Goal: Task Accomplishment & Management: Manage account settings

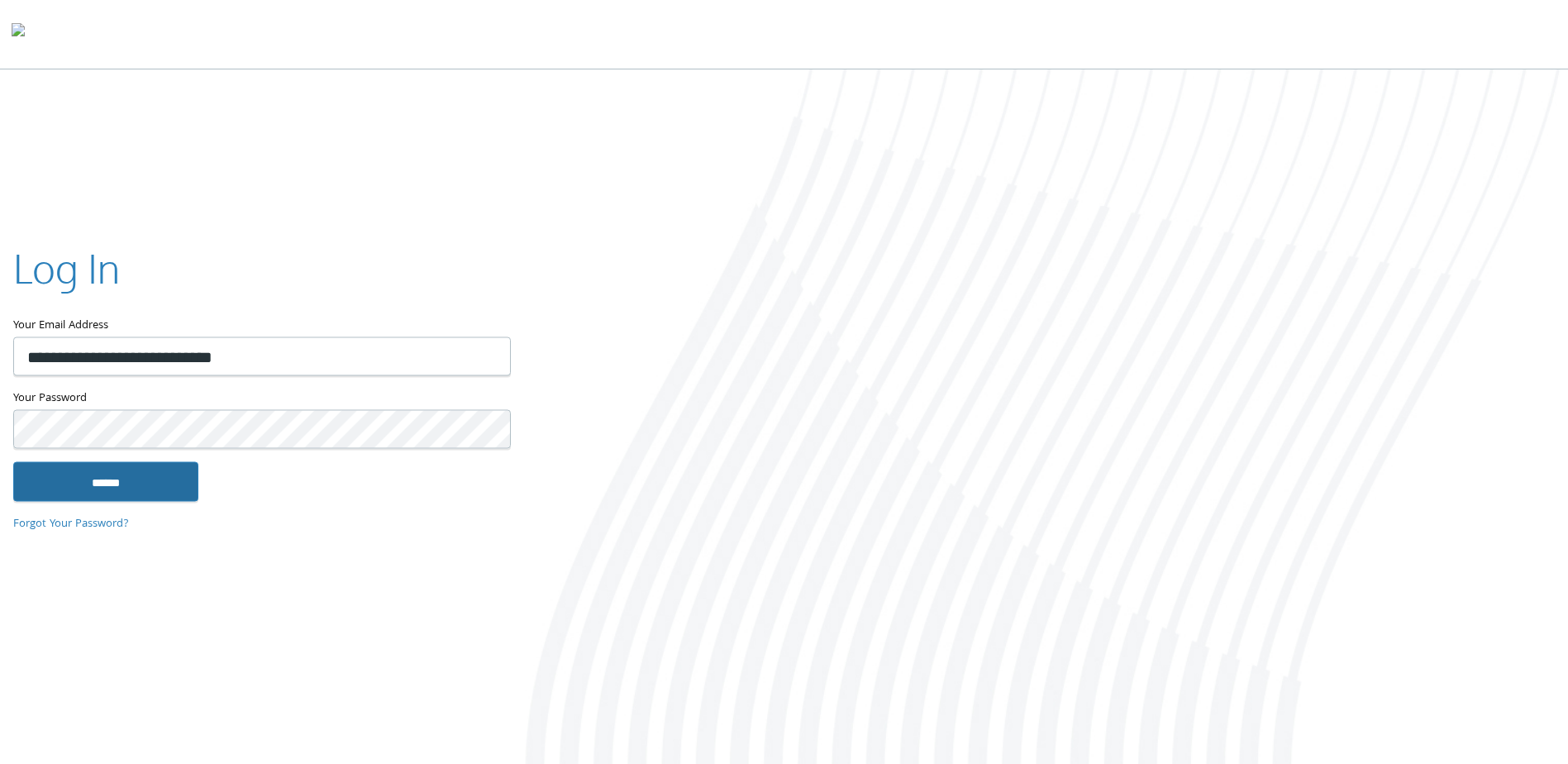
click at [127, 485] on input "******" at bounding box center [106, 482] width 185 height 40
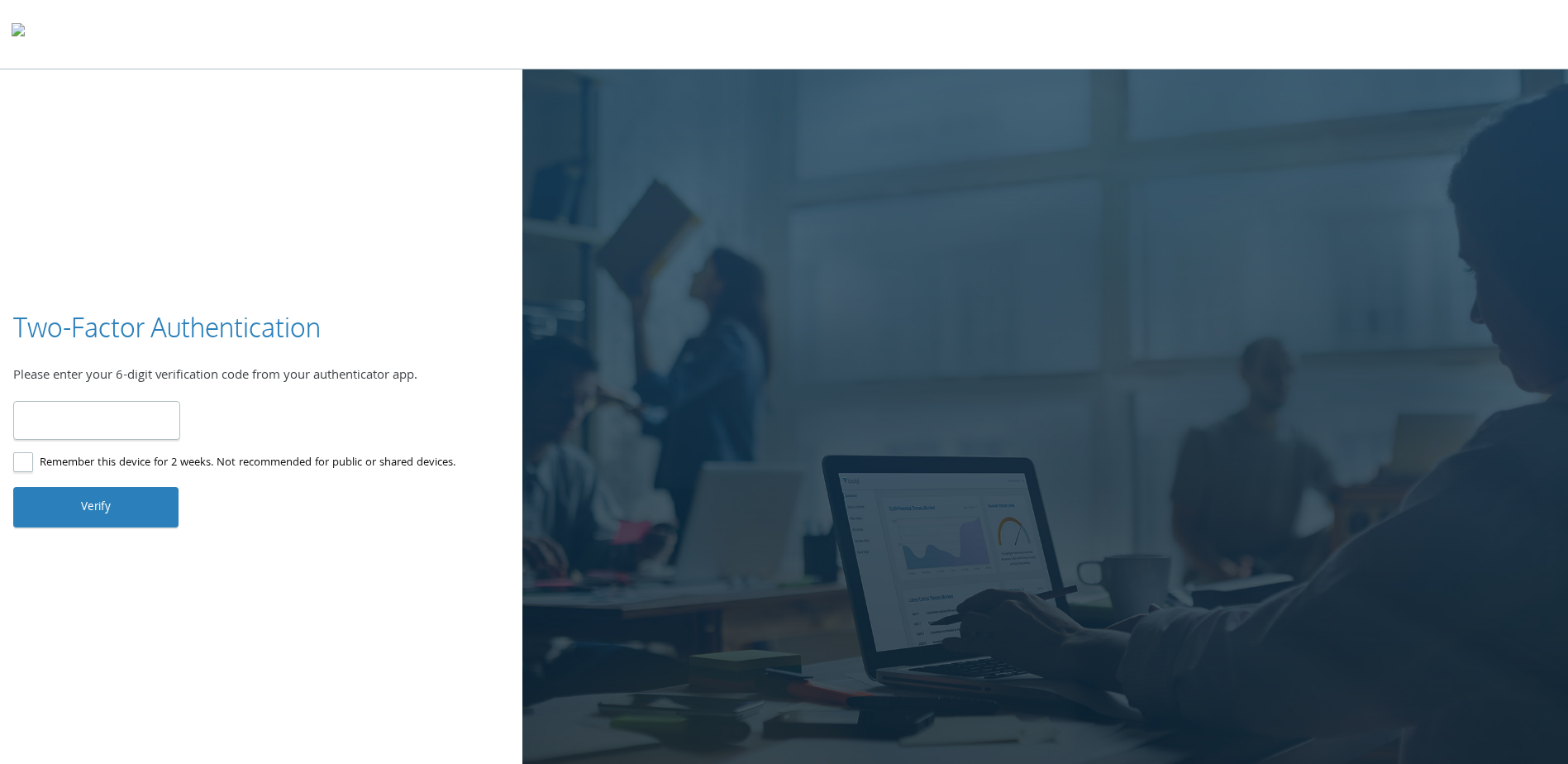
click at [57, 419] on input "number" at bounding box center [97, 420] width 166 height 39
type input "******"
